Goal: Information Seeking & Learning: Learn about a topic

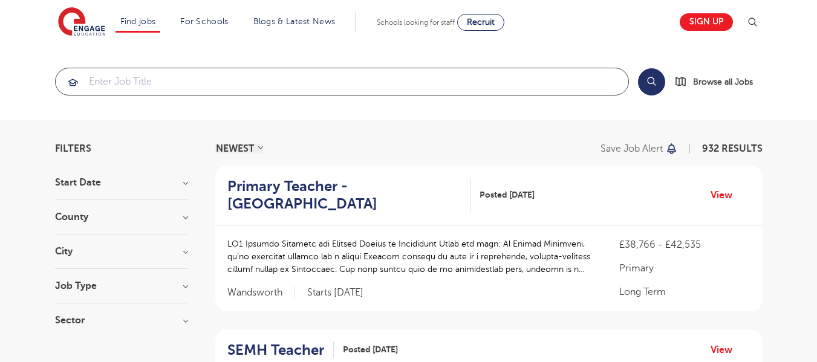
click at [120, 86] on input "search" at bounding box center [342, 81] width 573 height 27
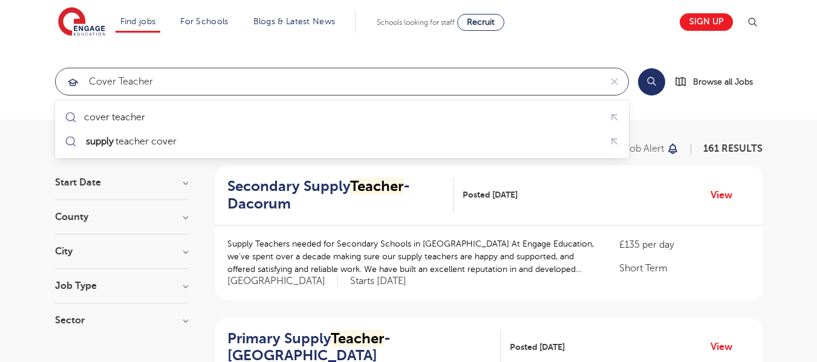
click button "Submit" at bounding box center [0, 0] width 0 height 0
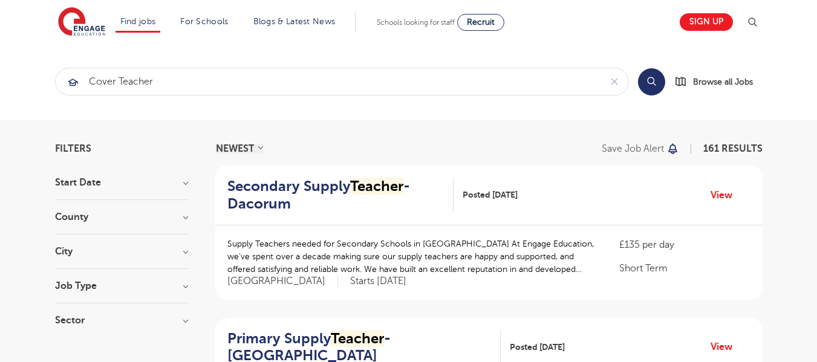
click at [653, 82] on button "Search" at bounding box center [651, 81] width 27 height 27
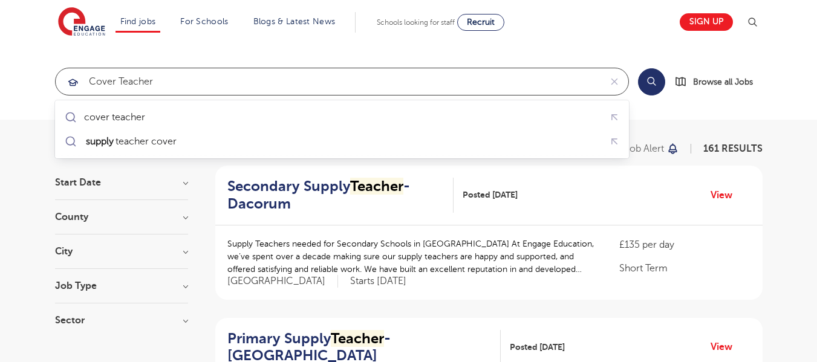
click at [213, 76] on input "Cover Teacher" at bounding box center [328, 81] width 545 height 27
click at [111, 78] on input "Cover Teacher" at bounding box center [328, 81] width 545 height 27
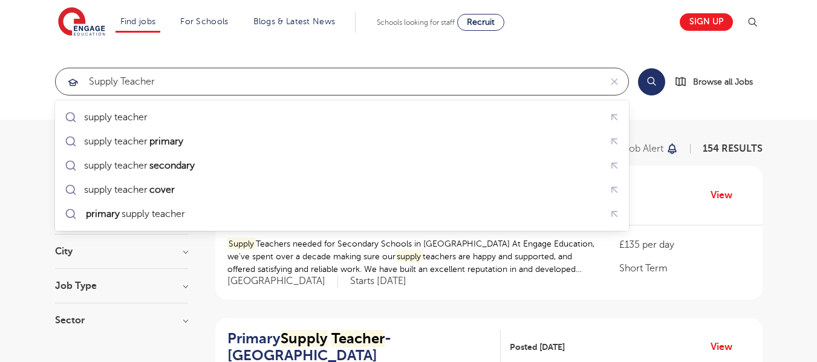
click button "Submit" at bounding box center [0, 0] width 0 height 0
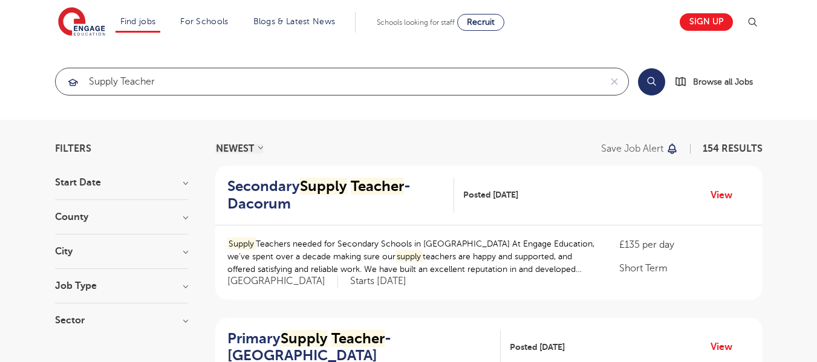
click at [189, 83] on input "Supply Teacher" at bounding box center [328, 81] width 545 height 27
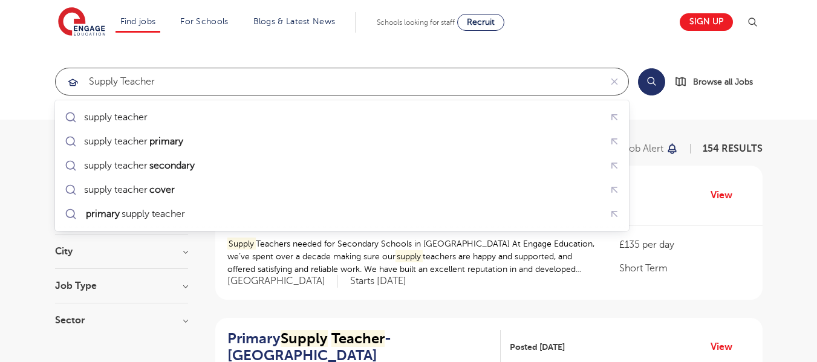
paste input "Cover"
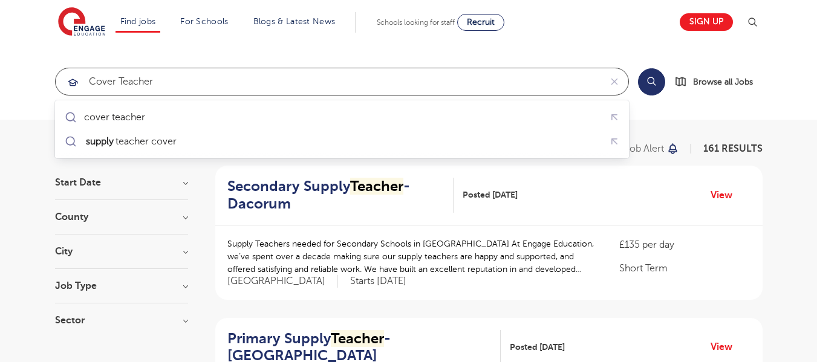
type input "Cover Teacher"
click button "Submit" at bounding box center [0, 0] width 0 height 0
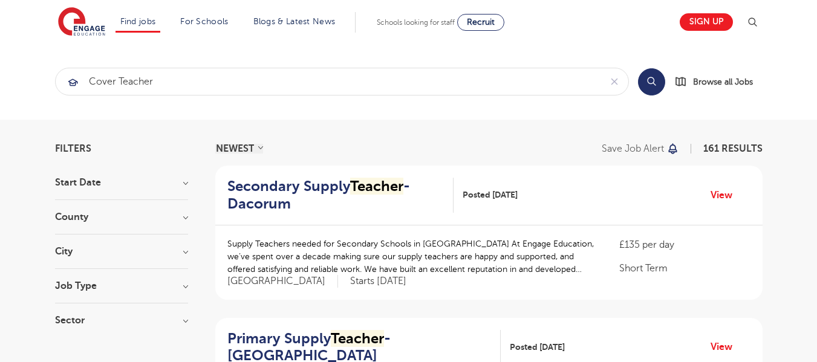
click at [650, 83] on button "Search" at bounding box center [651, 81] width 27 height 27
click at [651, 83] on button "Search" at bounding box center [651, 81] width 27 height 27
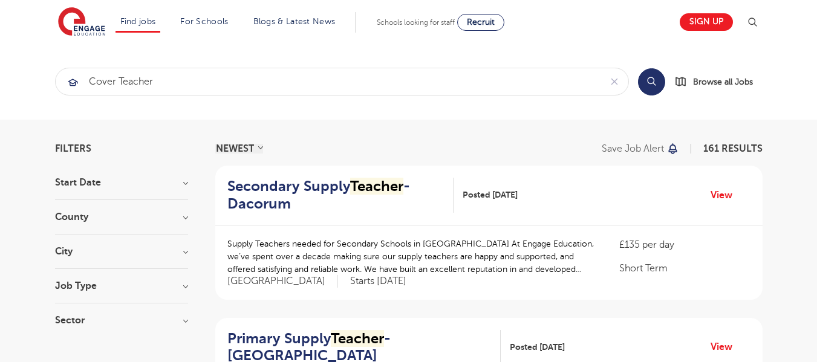
click at [651, 79] on button "Search" at bounding box center [651, 81] width 27 height 27
click at [716, 80] on span "Browse all Jobs" at bounding box center [723, 82] width 60 height 14
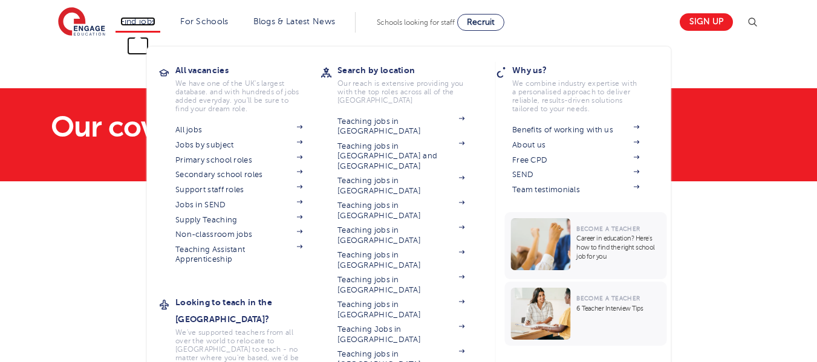
click at [132, 25] on link "Find jobs" at bounding box center [138, 21] width 36 height 9
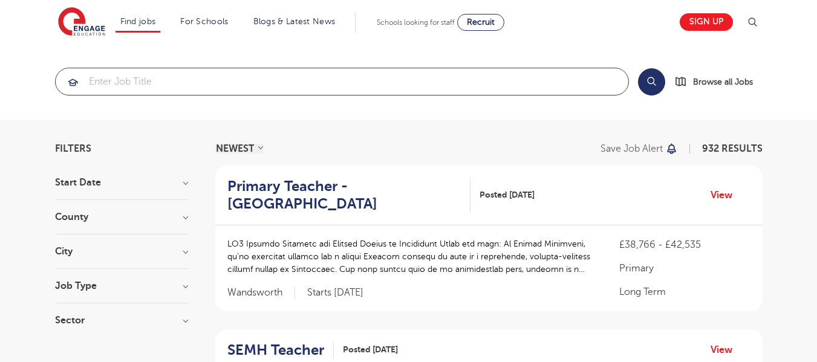
click at [141, 81] on input "search" at bounding box center [342, 81] width 573 height 27
paste input "Cover Teacher"
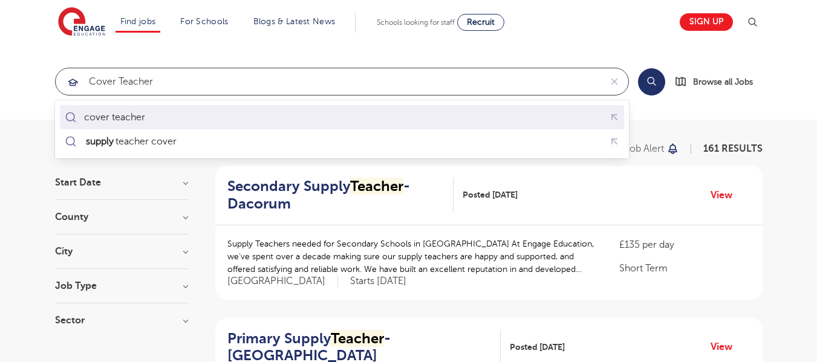
click at [138, 116] on div "cover teacher" at bounding box center [114, 117] width 61 height 12
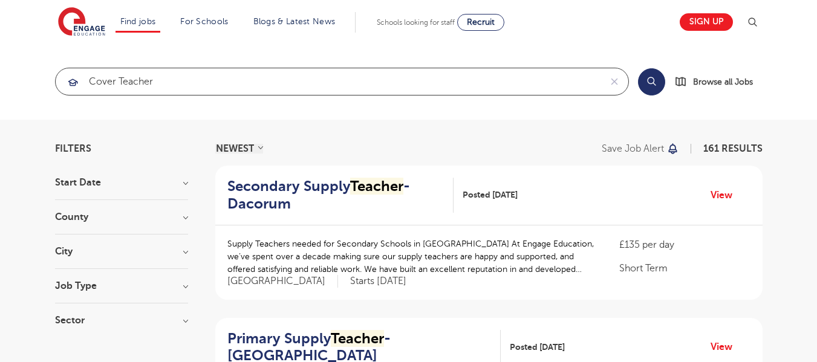
type input "cover teacher"
click button "Submit" at bounding box center [0, 0] width 0 height 0
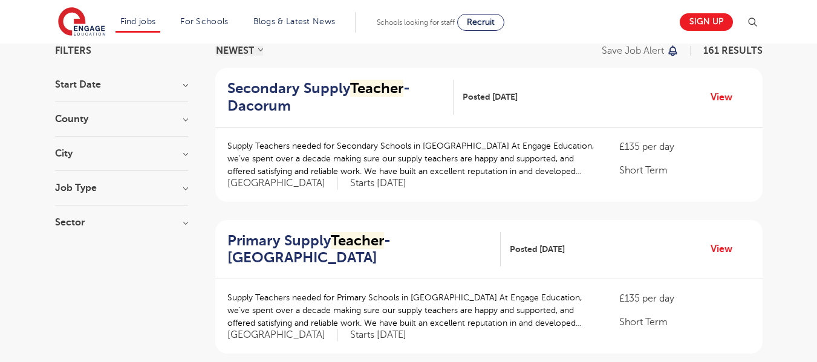
scroll to position [97, 0]
click at [187, 128] on div "County [GEOGRAPHIC_DATA] 99 [GEOGRAPHIC_DATA] 36 [GEOGRAPHIC_DATA] 7 [GEOGRAPHI…" at bounding box center [121, 126] width 133 height 22
click at [187, 123] on h3 "County" at bounding box center [121, 120] width 133 height 10
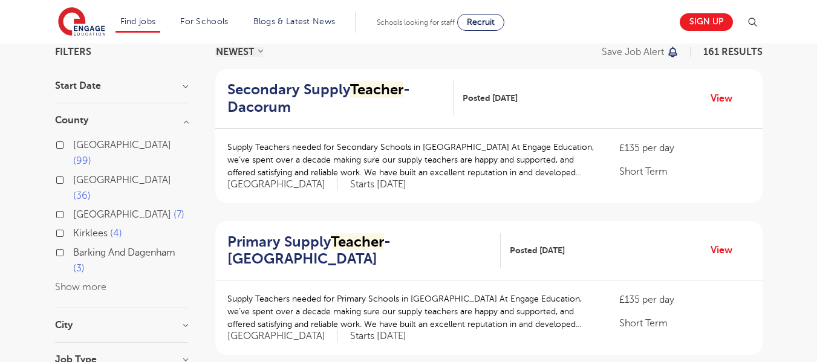
click at [100, 144] on span "[GEOGRAPHIC_DATA]" at bounding box center [122, 145] width 98 height 11
click at [81, 144] on input "London 99" at bounding box center [77, 144] width 8 height 8
checkbox input "true"
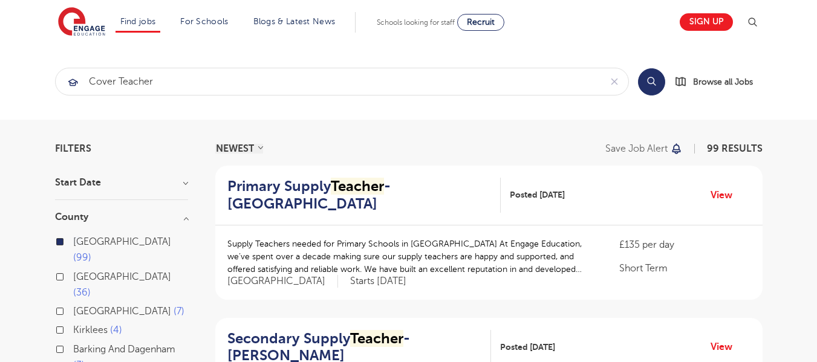
click at [170, 211] on section "Start [GEOGRAPHIC_DATA] [GEOGRAPHIC_DATA] 99 [GEOGRAPHIC_DATA] 36 [GEOGRAPHIC_D…" at bounding box center [121, 343] width 133 height 330
click at [734, 151] on span "99 RESULTS" at bounding box center [735, 148] width 56 height 11
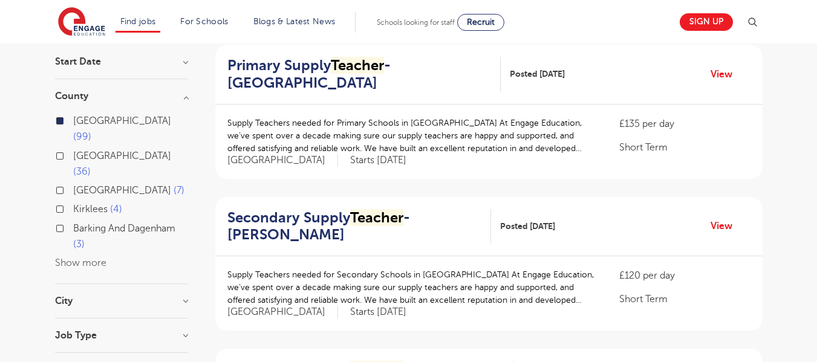
scroll to position [60, 0]
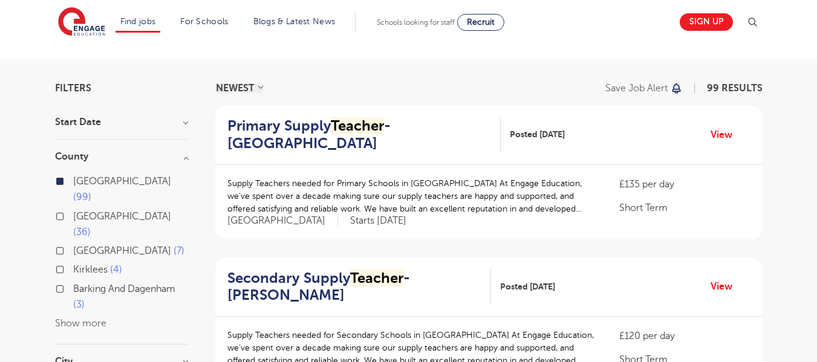
click at [184, 163] on div "[GEOGRAPHIC_DATA] 99 [GEOGRAPHIC_DATA] 36 [GEOGRAPHIC_DATA] 7 [GEOGRAPHIC_DATA]…" at bounding box center [121, 246] width 133 height 170
click at [180, 160] on h3 "County" at bounding box center [121, 157] width 133 height 10
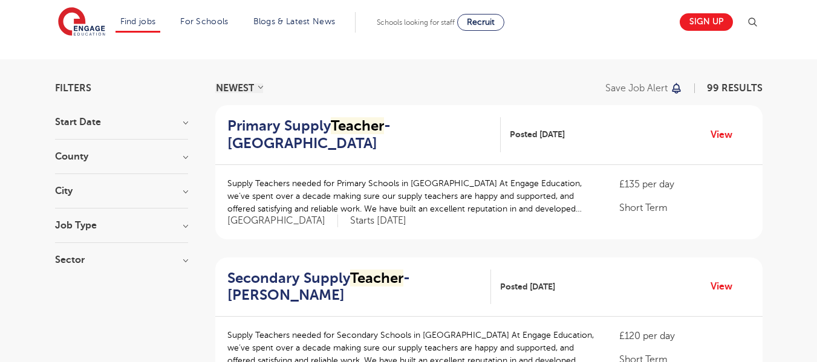
click at [161, 193] on h3 "City" at bounding box center [121, 191] width 133 height 10
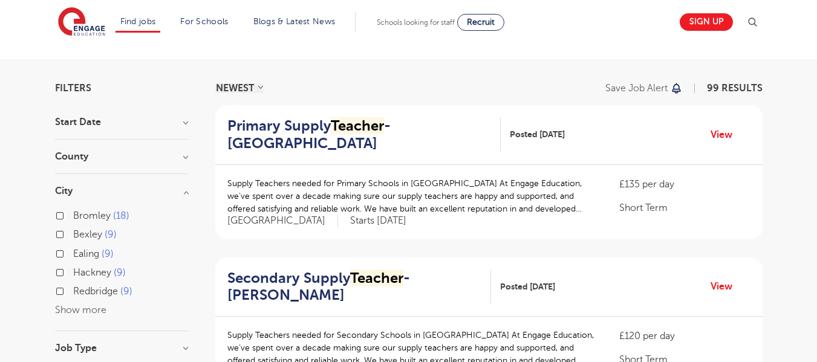
click at [89, 212] on span "Bromley" at bounding box center [91, 215] width 37 height 11
click at [81, 212] on input "Bromley 18" at bounding box center [77, 214] width 8 height 8
checkbox input "true"
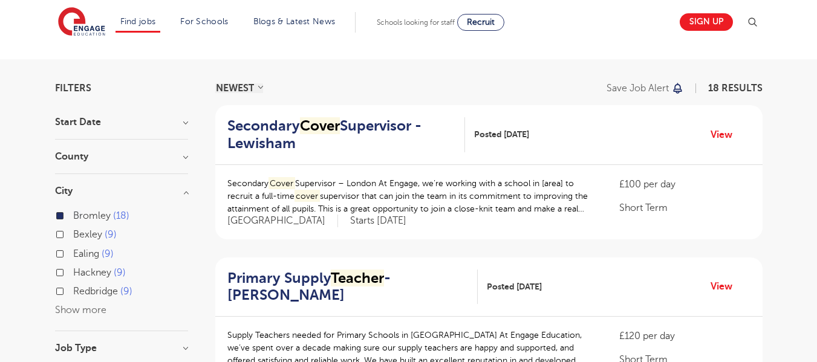
click at [81, 235] on span "Bexley" at bounding box center [87, 234] width 29 height 11
click at [81, 235] on input "Bexley 9" at bounding box center [77, 233] width 8 height 8
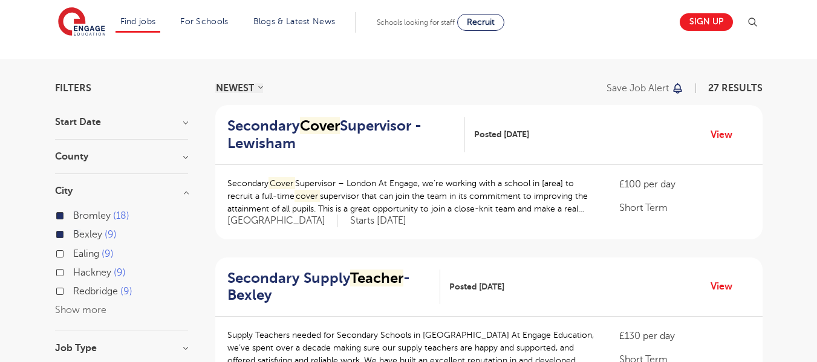
scroll to position [181, 0]
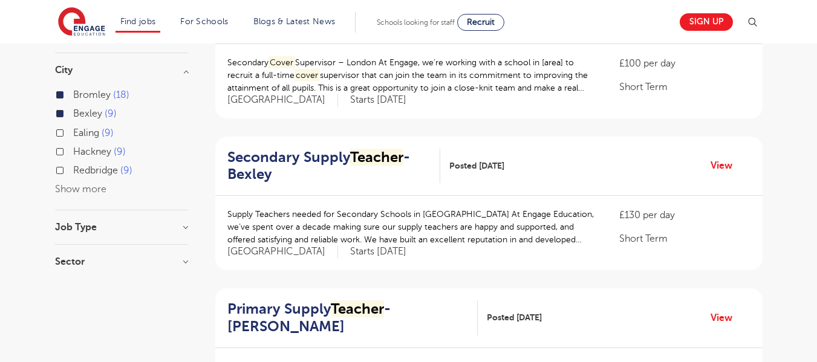
click at [90, 193] on button "Show more" at bounding box center [80, 189] width 51 height 11
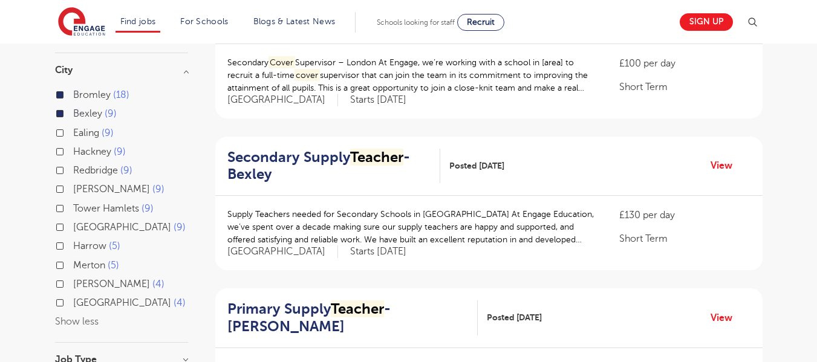
scroll to position [242, 0]
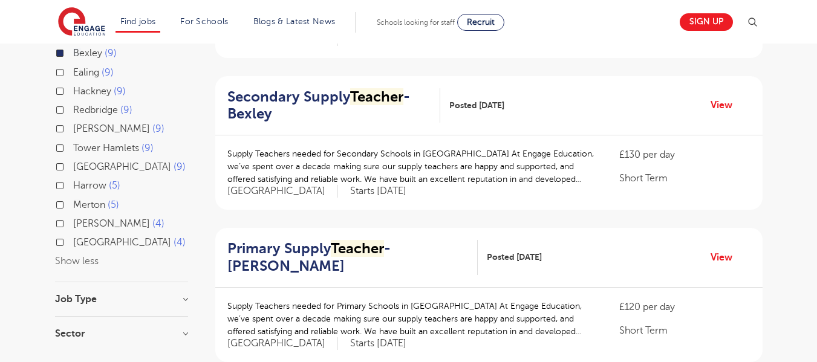
click at [88, 261] on button "Show less" at bounding box center [77, 261] width 44 height 11
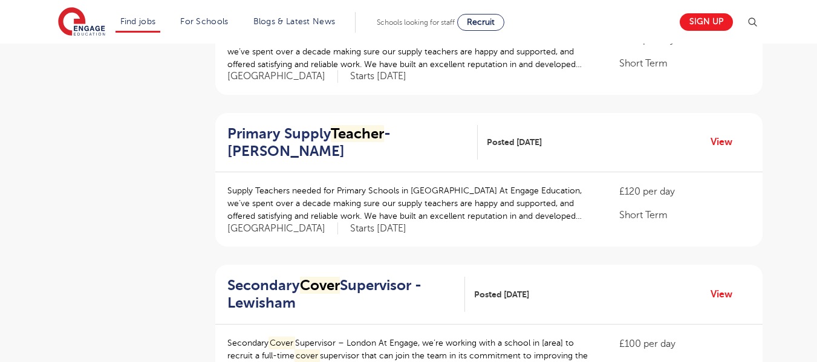
scroll to position [1451, 0]
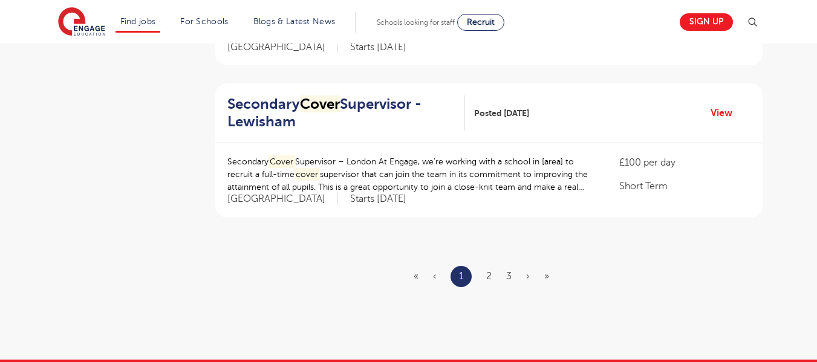
click at [493, 279] on ul "« ‹ 1 2 3 › »" at bounding box center [489, 276] width 150 height 21
click at [490, 275] on link "2" at bounding box center [488, 276] width 5 height 11
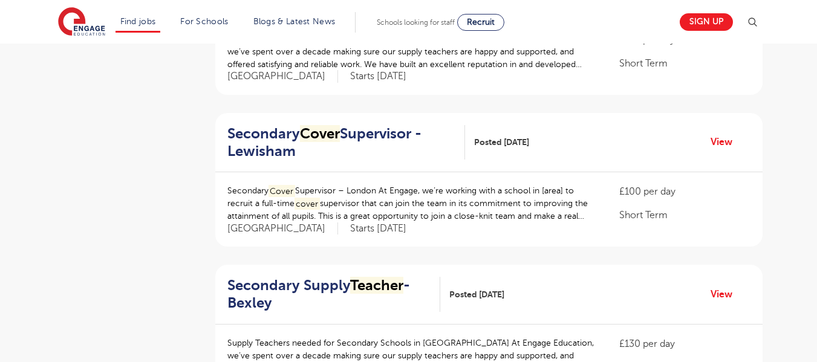
scroll to position [1511, 0]
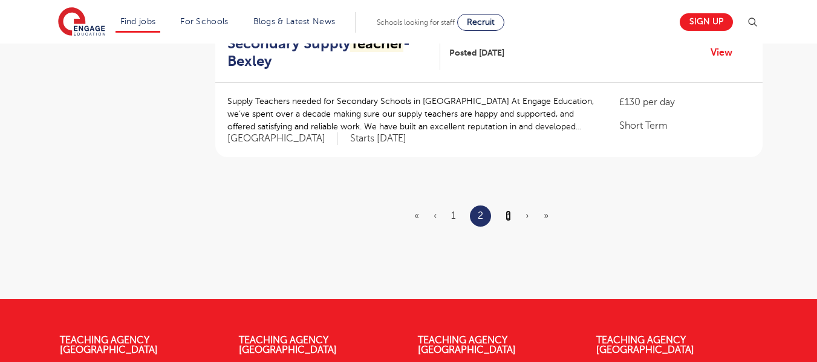
click at [505, 213] on link "3" at bounding box center [507, 215] width 5 height 11
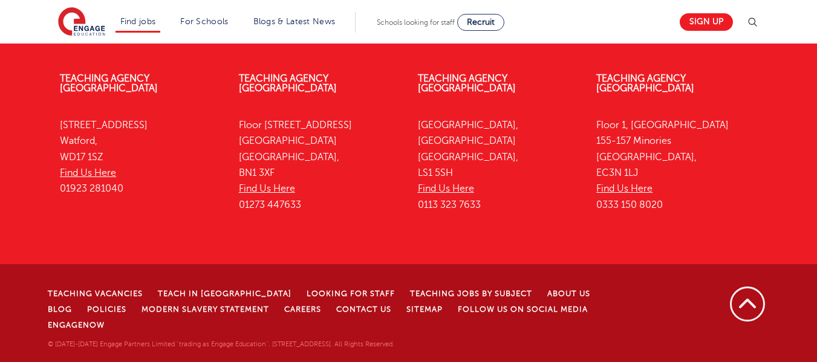
scroll to position [0, 0]
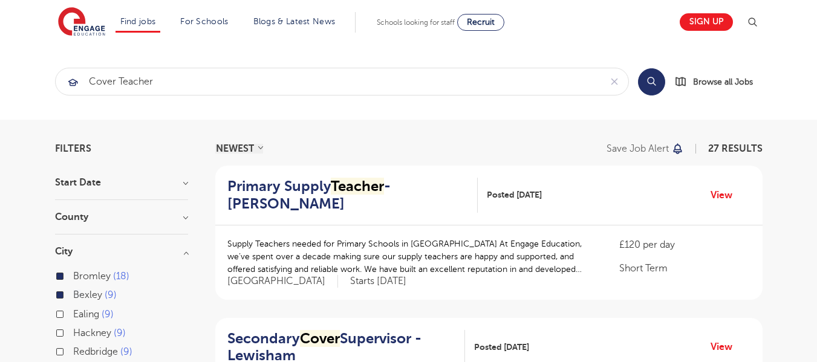
click at [74, 275] on input "Bromley 18" at bounding box center [77, 275] width 8 height 8
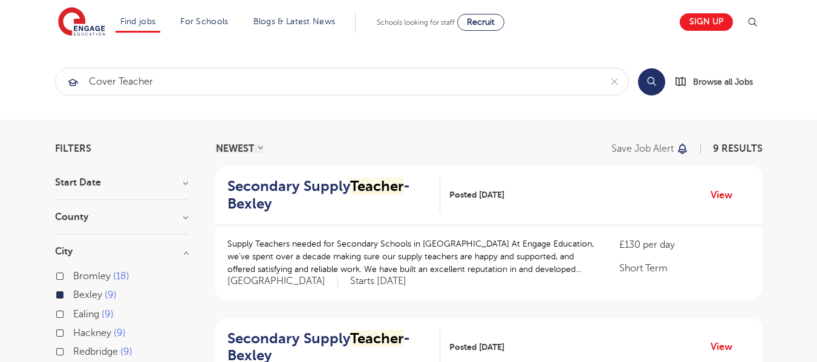
click at [73, 295] on div "Bexley 9" at bounding box center [121, 296] width 133 height 19
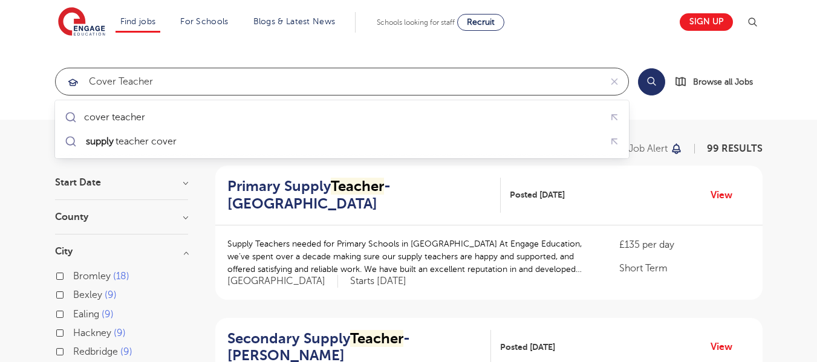
click at [212, 81] on input "cover teacher" at bounding box center [328, 81] width 545 height 27
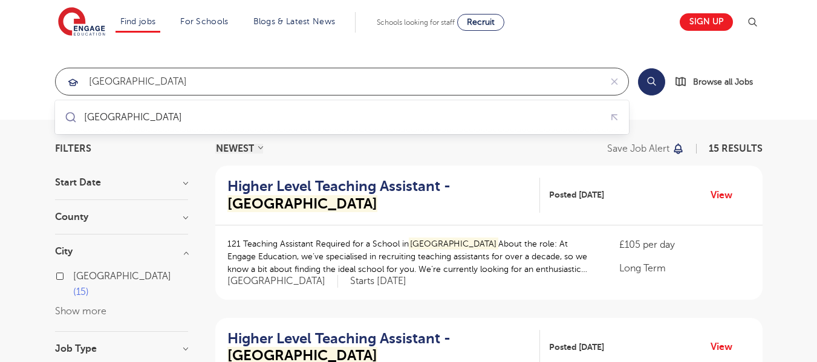
click button "Submit" at bounding box center [0, 0] width 0 height 0
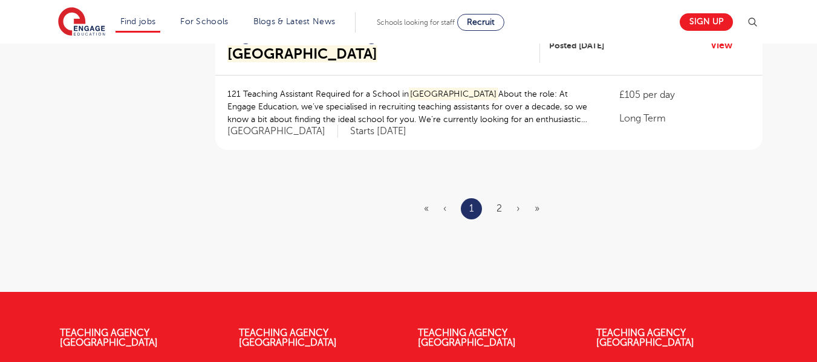
scroll to position [1491, 0]
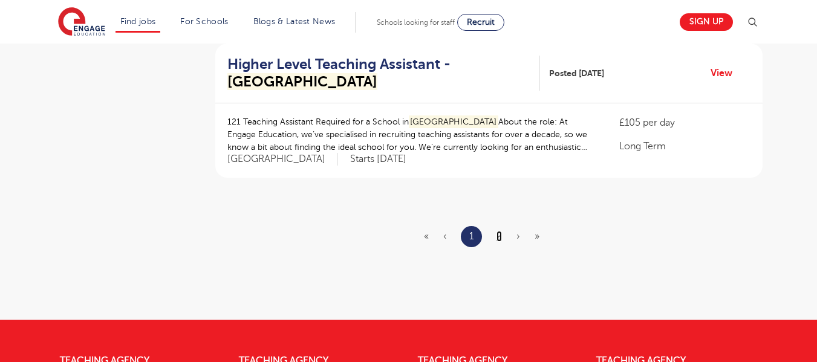
click at [498, 240] on link "2" at bounding box center [498, 236] width 5 height 11
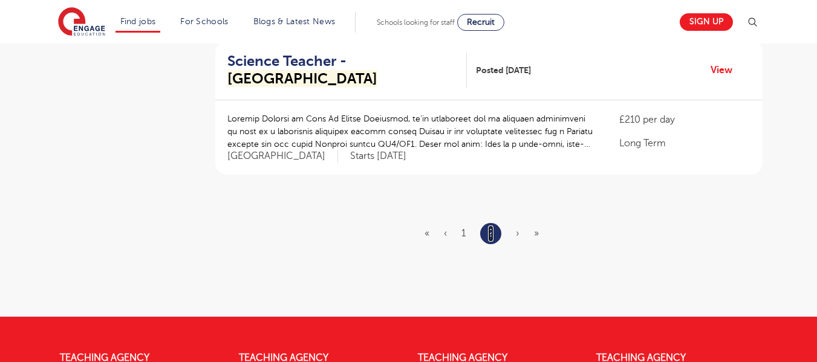
scroll to position [743, 0]
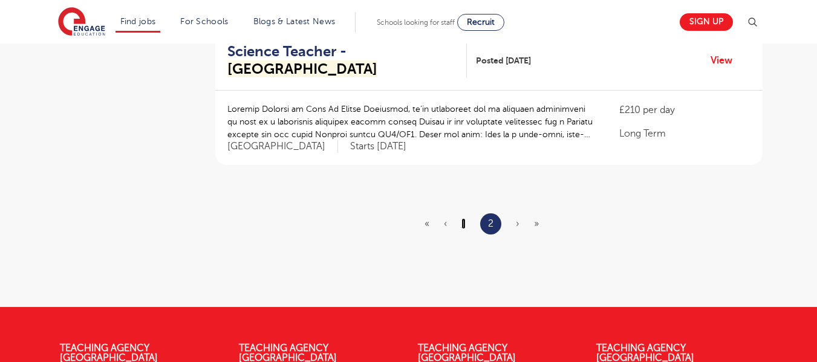
click at [463, 226] on link "1" at bounding box center [463, 223] width 4 height 11
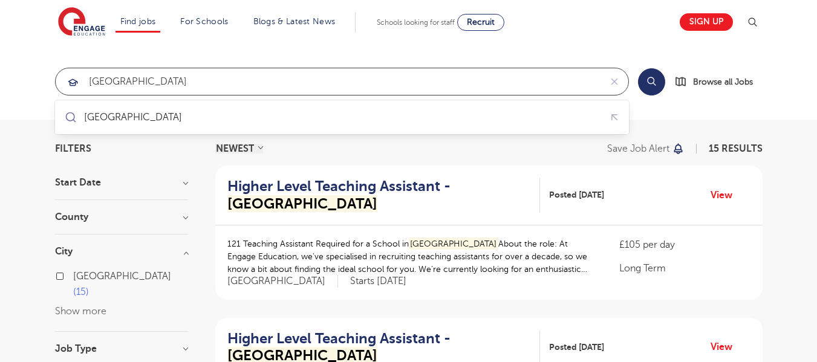
click at [174, 76] on input "[GEOGRAPHIC_DATA]" at bounding box center [328, 81] width 545 height 27
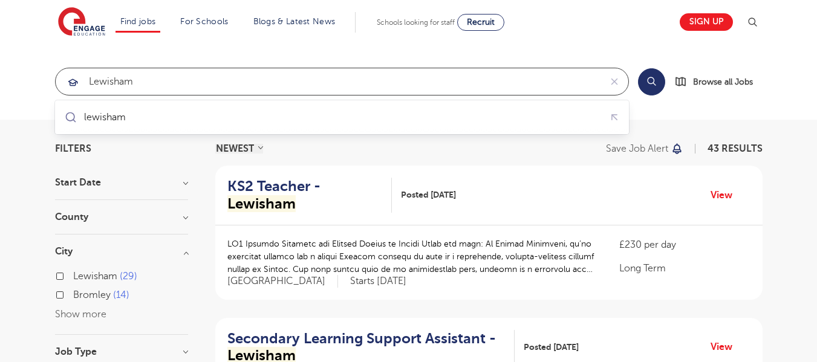
click button "Submit" at bounding box center [0, 0] width 0 height 0
click at [137, 81] on input "Lewisham" at bounding box center [328, 81] width 545 height 27
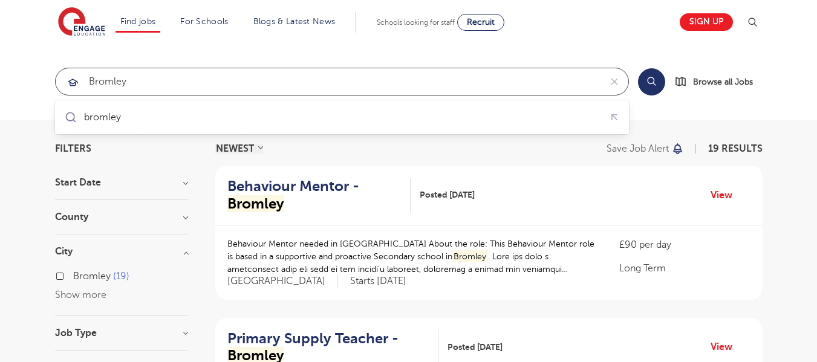
click button "Submit" at bounding box center [0, 0] width 0 height 0
click at [148, 77] on input "Bromley" at bounding box center [328, 81] width 545 height 27
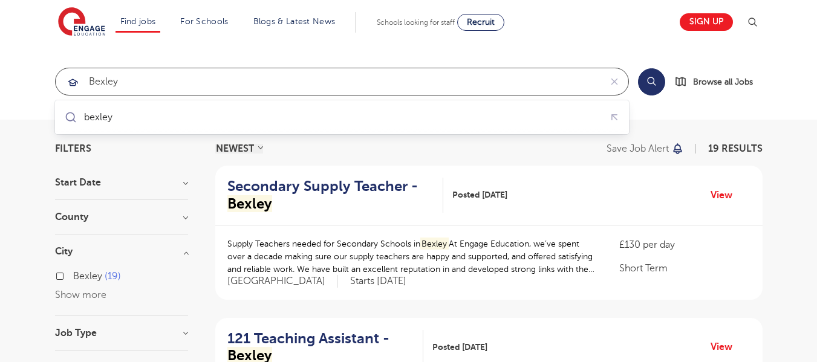
click button "Submit" at bounding box center [0, 0] width 0 height 0
click at [123, 80] on input "Bexley" at bounding box center [328, 81] width 545 height 27
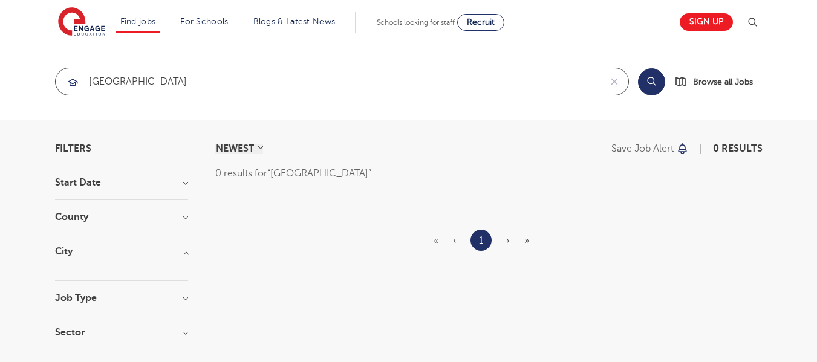
click button "Submit" at bounding box center [0, 0] width 0 height 0
click at [150, 77] on input "[GEOGRAPHIC_DATA]" at bounding box center [328, 81] width 545 height 27
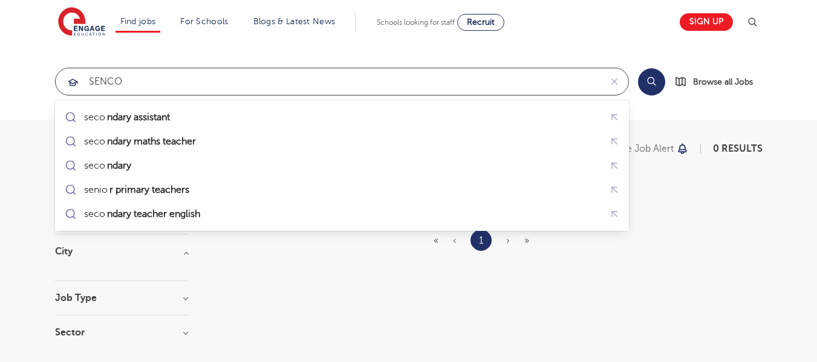
type input "SENCO"
click button "Submit" at bounding box center [0, 0] width 0 height 0
click at [155, 82] on input "SENCO" at bounding box center [328, 81] width 545 height 27
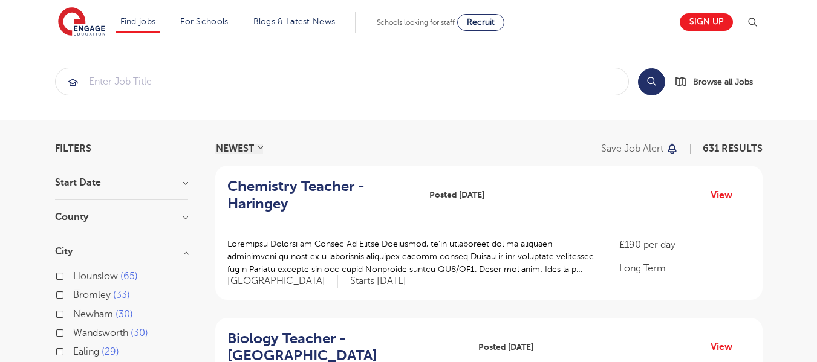
click at [770, 88] on div "Search Browse all Jobs" at bounding box center [408, 82] width 725 height 28
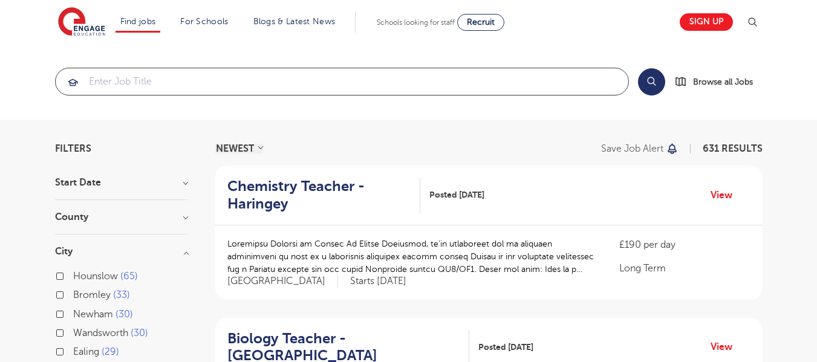
click at [178, 90] on input "search" at bounding box center [342, 81] width 573 height 27
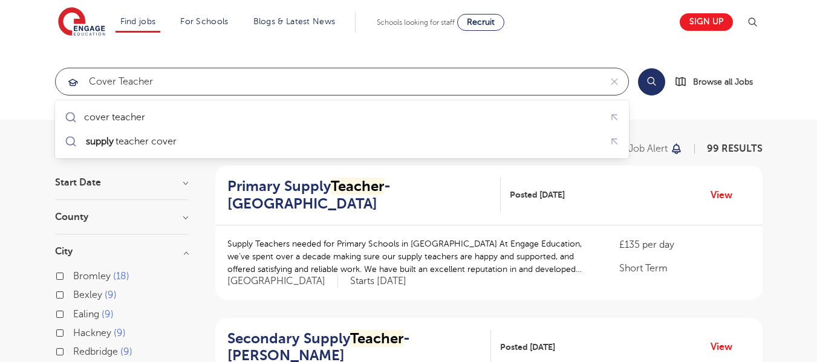
type input "Cover Teacher"
click button "Submit" at bounding box center [0, 0] width 0 height 0
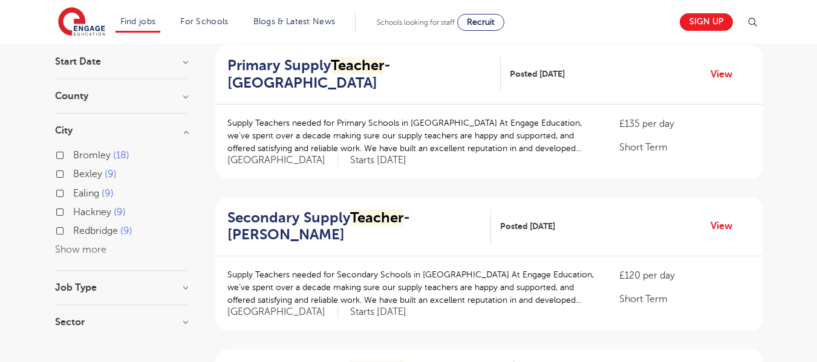
scroll to position [181, 0]
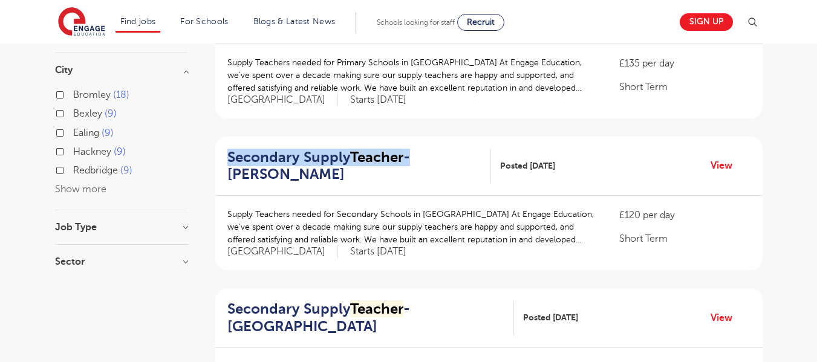
drag, startPoint x: 223, startPoint y: 153, endPoint x: 410, endPoint y: 154, distance: 186.8
click at [410, 154] on div "Secondary Supply Teacher - [PERSON_NAME] Posted [DATE] View" at bounding box center [488, 167] width 547 height 60
